Goal: Check status: Check status

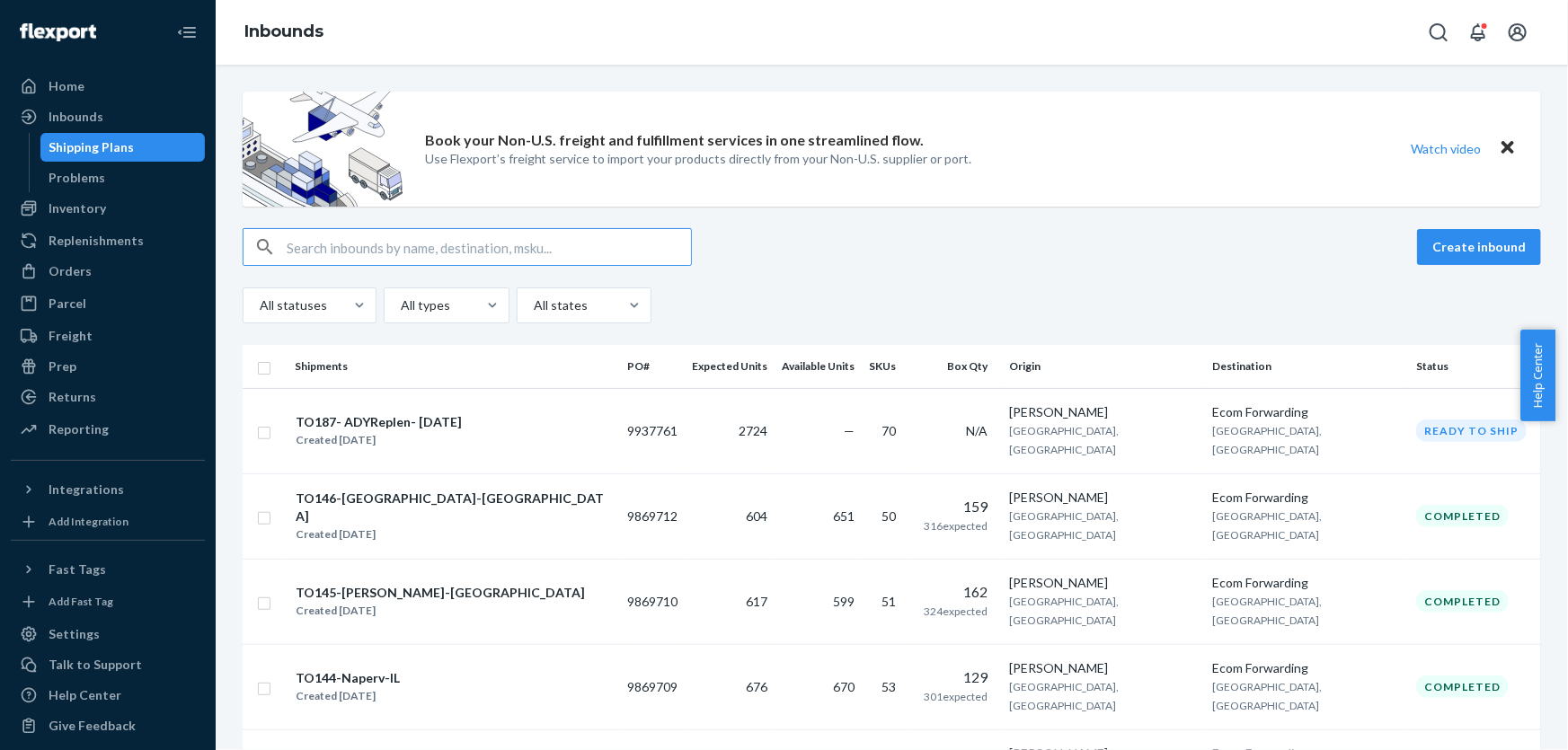
click at [354, 253] on input "text" at bounding box center [488, 247] width 404 height 36
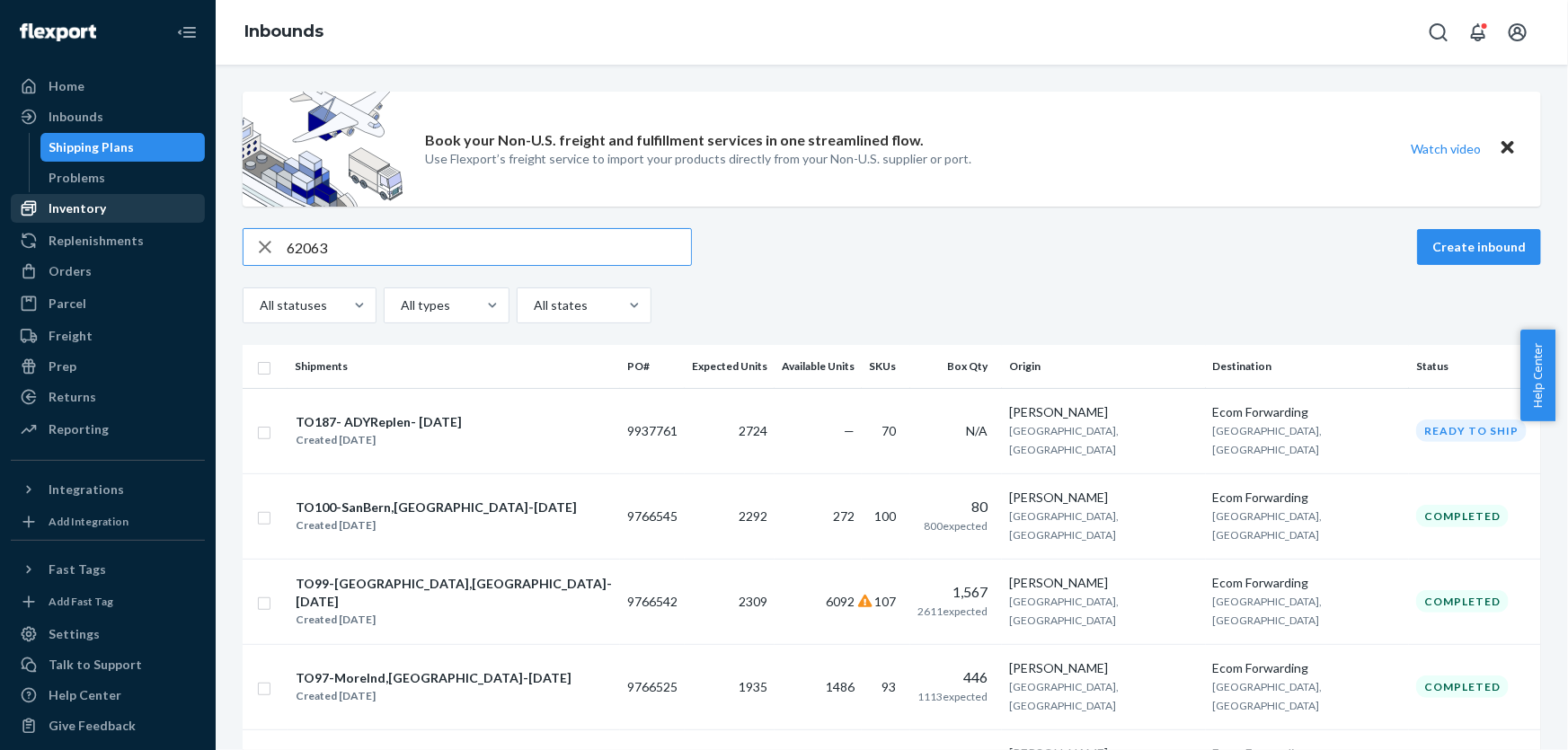
type input "62063"
click at [93, 213] on div "Inventory" at bounding box center [77, 208] width 58 height 18
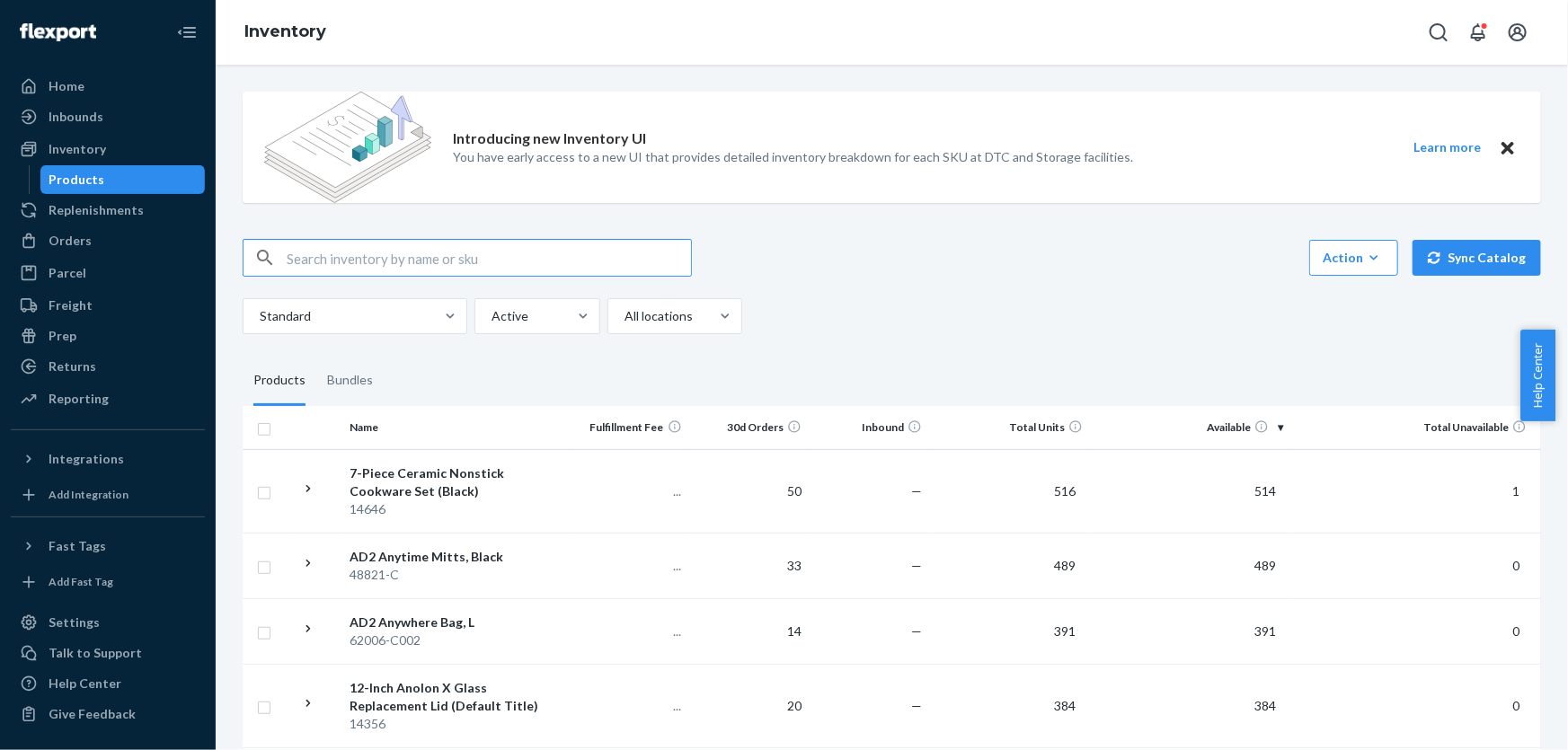
click at [362, 263] on input "text" at bounding box center [488, 257] width 404 height 36
type input "62063"
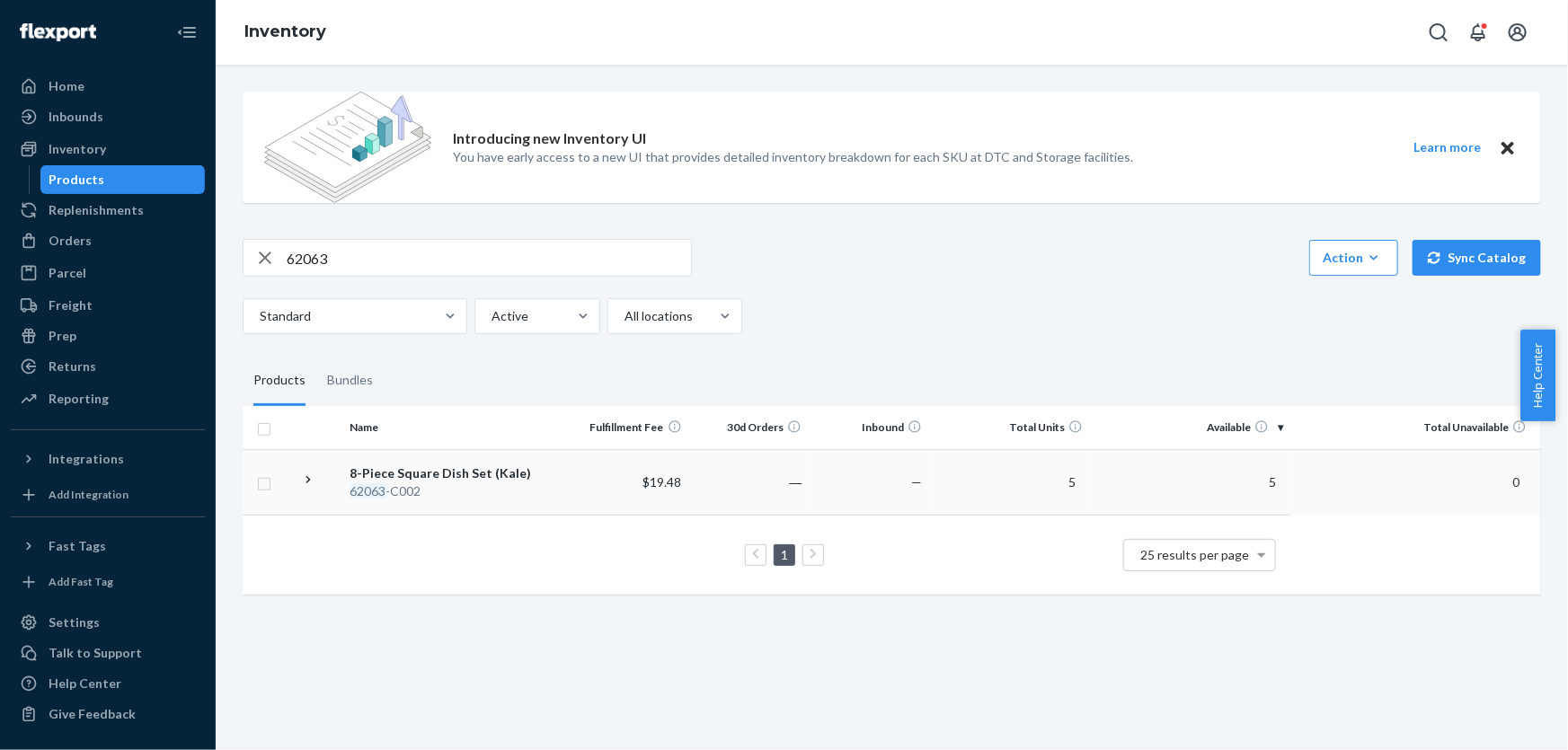
click at [476, 476] on div "8-Piece Square Dish Set (Kale)" at bounding box center [455, 472] width 211 height 18
